Goal: Task Accomplishment & Management: Manage account settings

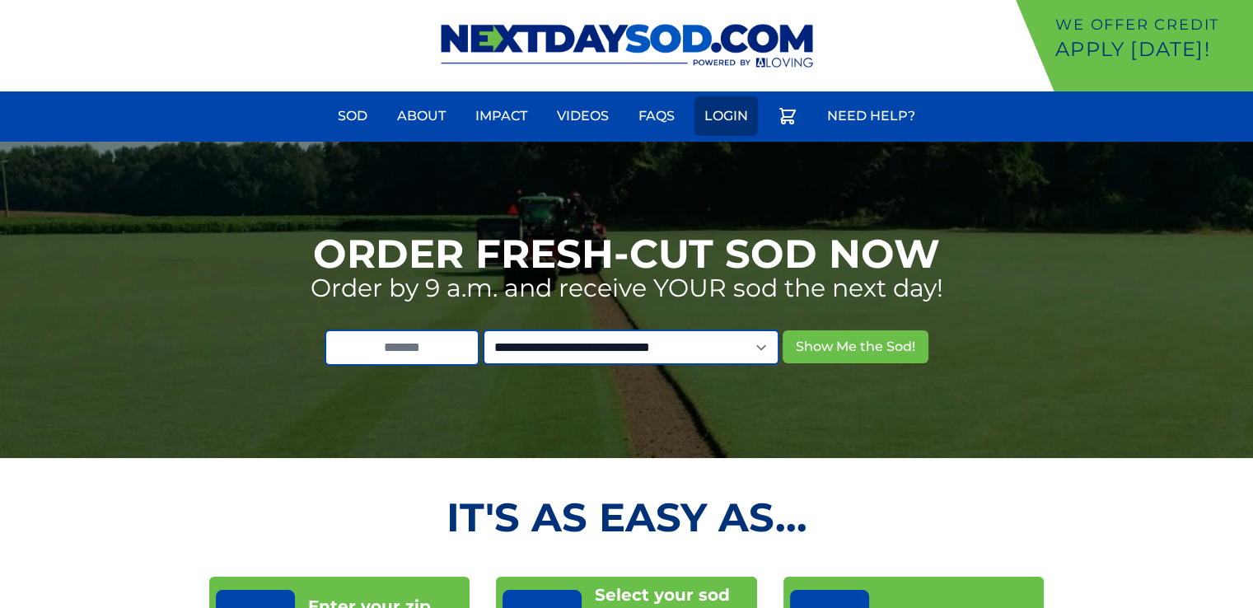
click at [701, 115] on link "Login" at bounding box center [726, 116] width 63 height 40
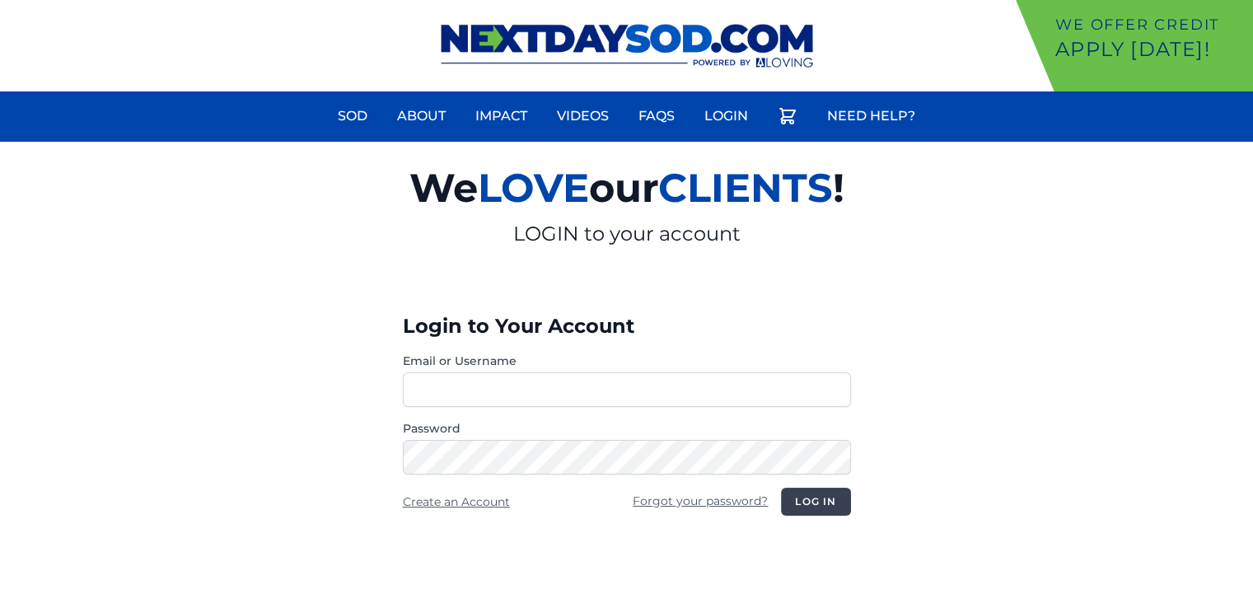
type input "**********"
click at [796, 498] on button "Log in" at bounding box center [815, 502] width 69 height 28
